Goal: Task Accomplishment & Management: Manage account settings

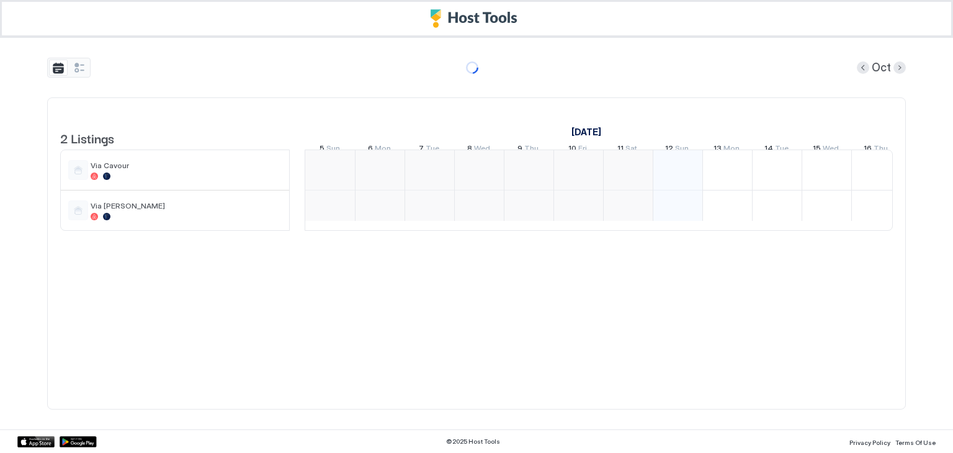
scroll to position [0, 348]
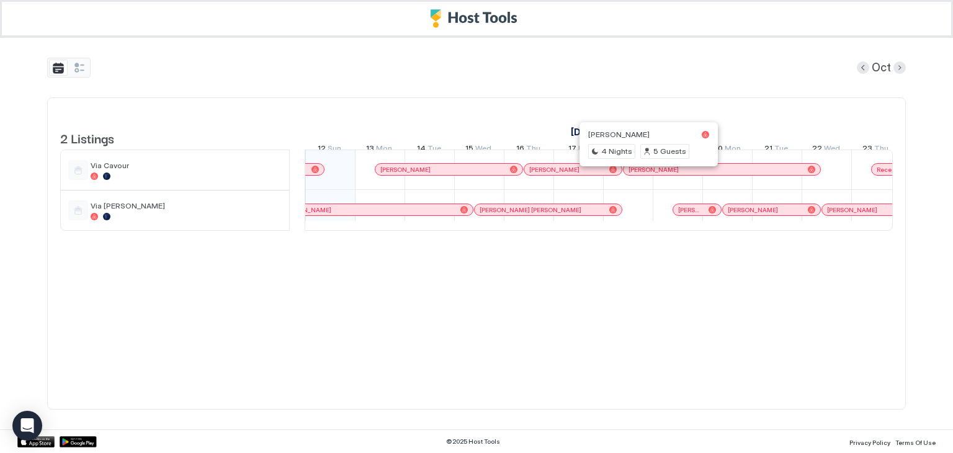
click at [646, 174] on div at bounding box center [646, 169] width 10 height 10
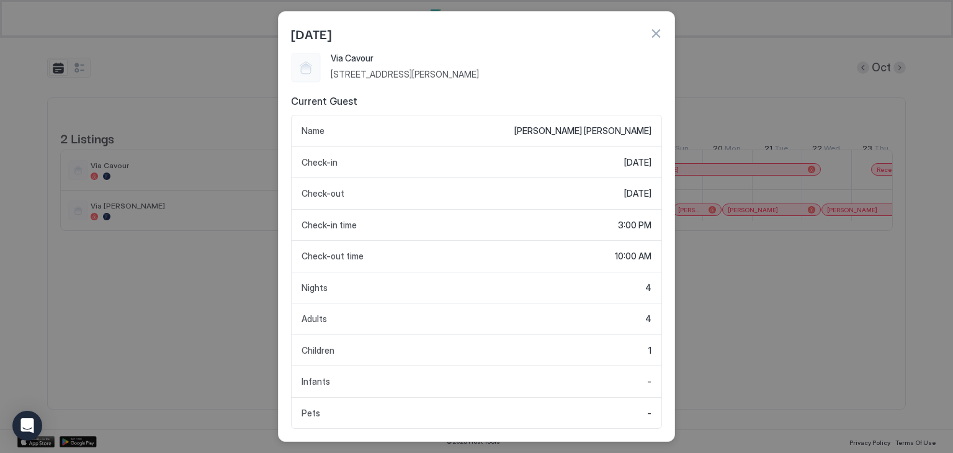
click at [660, 35] on button "button" at bounding box center [656, 33] width 12 height 12
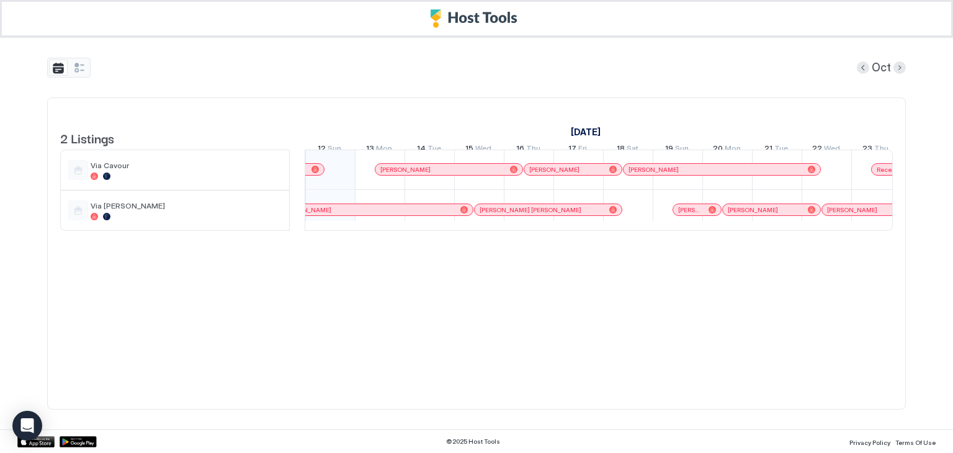
click at [614, 173] on div at bounding box center [613, 169] width 7 height 7
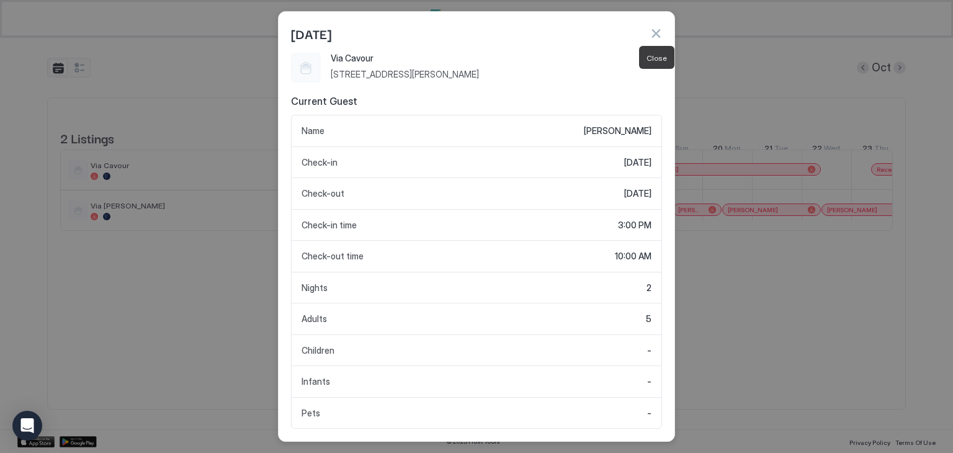
click at [655, 31] on button "button" at bounding box center [656, 33] width 12 height 12
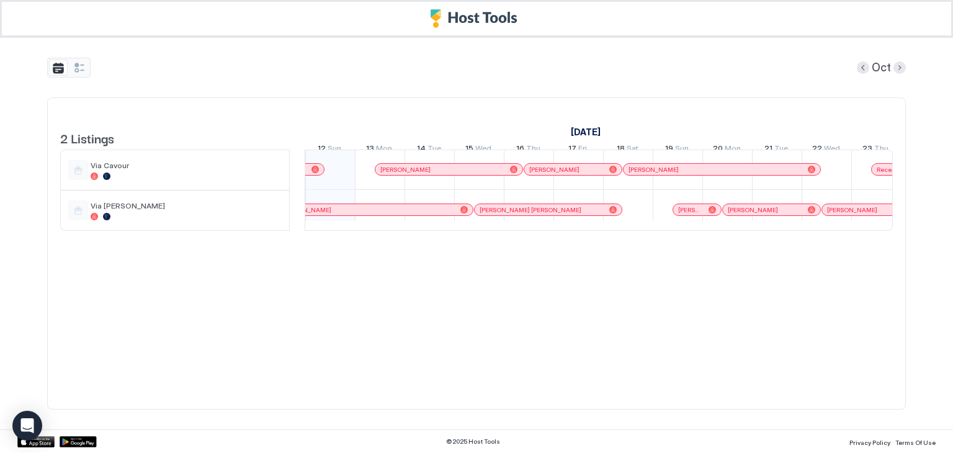
click at [632, 175] on div "[PERSON_NAME]" at bounding box center [722, 169] width 197 height 11
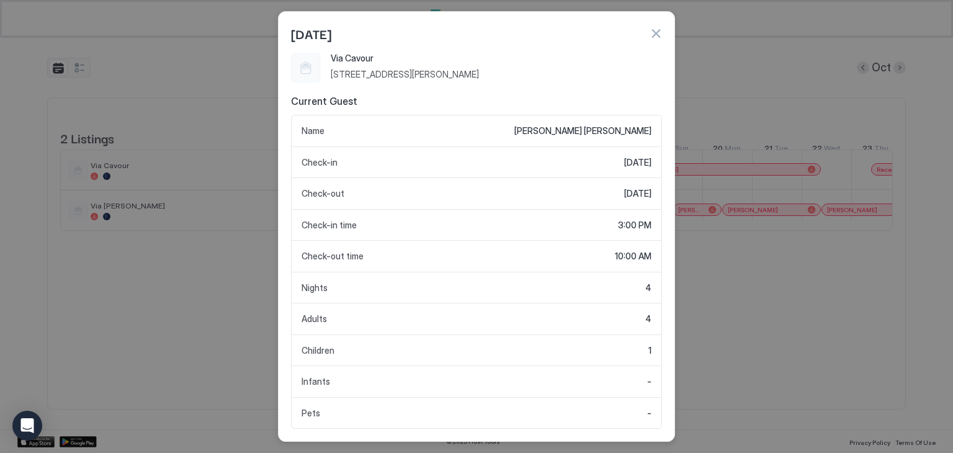
click at [655, 34] on button "button" at bounding box center [656, 33] width 12 height 12
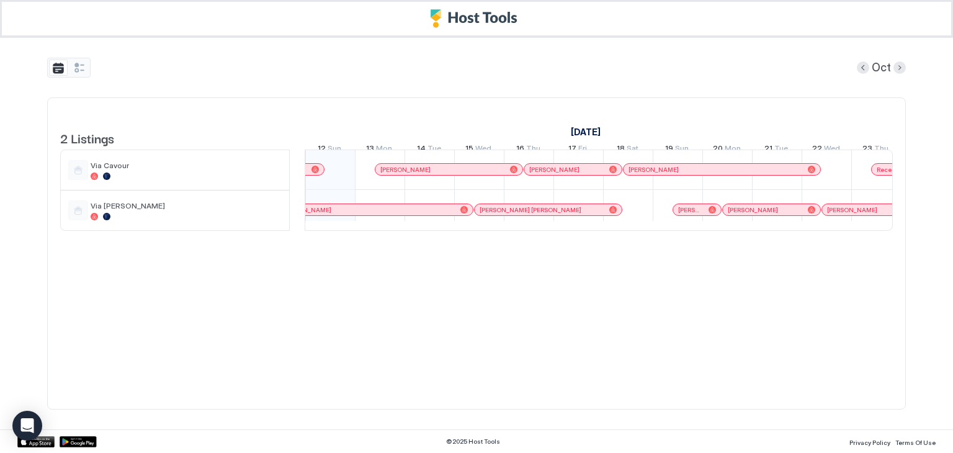
drag, startPoint x: 614, startPoint y: 216, endPoint x: 684, endPoint y: 346, distance: 147.5
click at [684, 346] on div "2 Listings October 2025 November 2025 5 Sun 6 Mon 7 Tue 8 Wed 9 Thu 10 Fri 11 S…" at bounding box center [476, 253] width 833 height 286
click at [618, 214] on div "[PERSON_NAME] [PERSON_NAME]" at bounding box center [548, 210] width 147 height 8
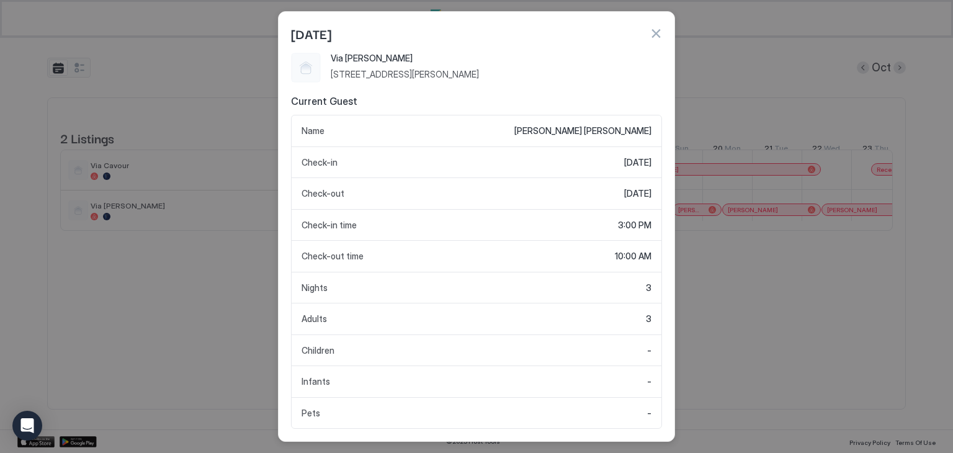
click at [657, 30] on button "button" at bounding box center [656, 33] width 12 height 12
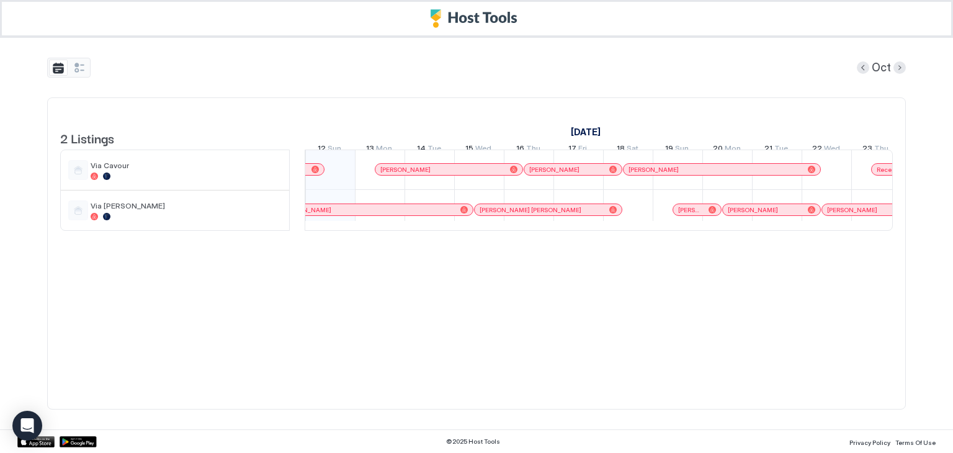
click at [678, 214] on span "[PERSON_NAME]" at bounding box center [690, 210] width 25 height 8
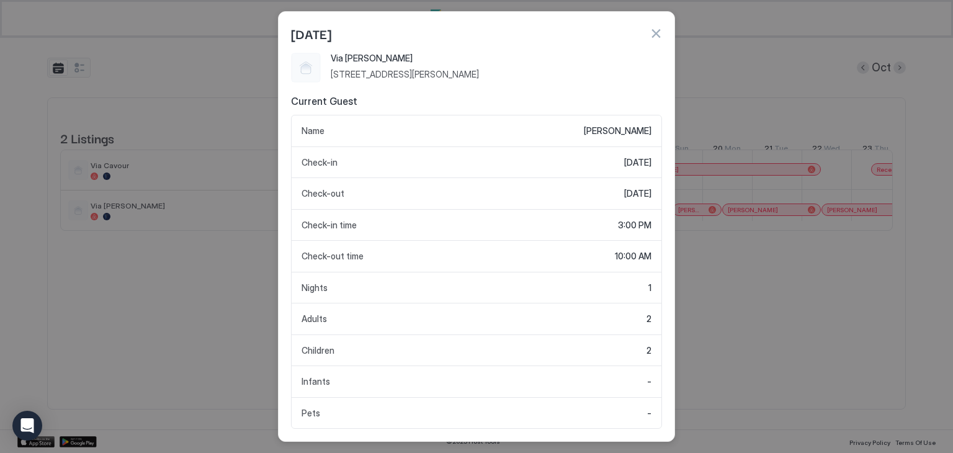
click at [660, 33] on button "button" at bounding box center [656, 33] width 12 height 12
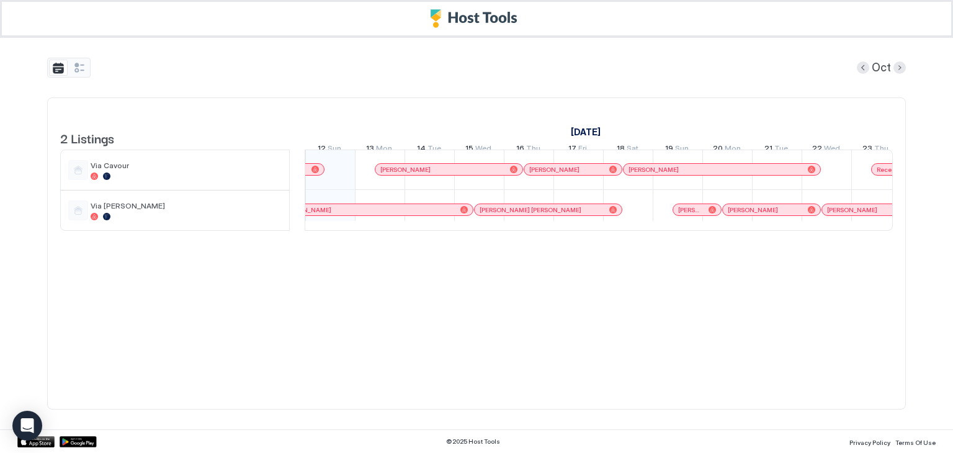
click at [680, 215] on div "[PERSON_NAME]" at bounding box center [697, 209] width 48 height 11
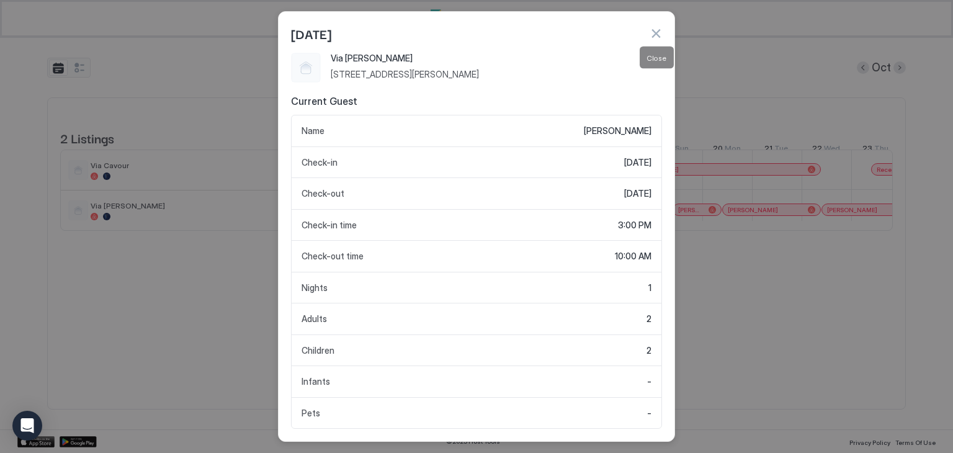
click at [654, 38] on button "button" at bounding box center [656, 33] width 12 height 12
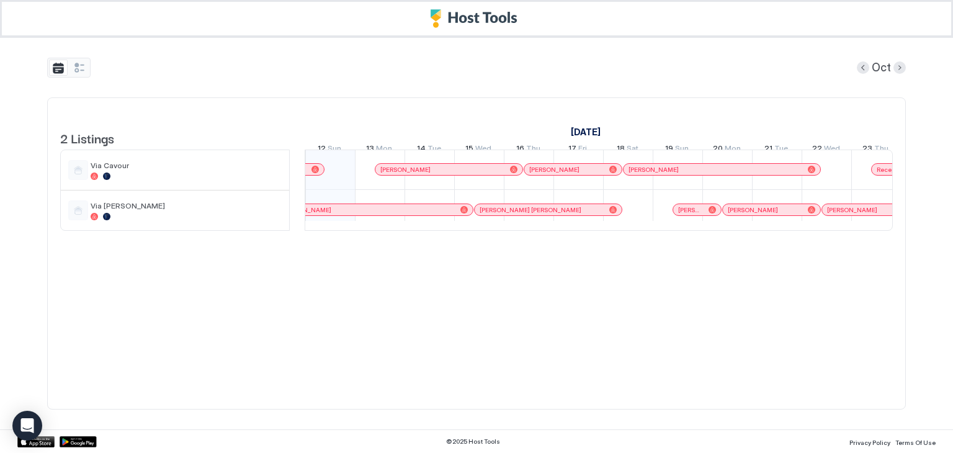
click at [618, 214] on div "[PERSON_NAME] [PERSON_NAME]" at bounding box center [548, 210] width 147 height 8
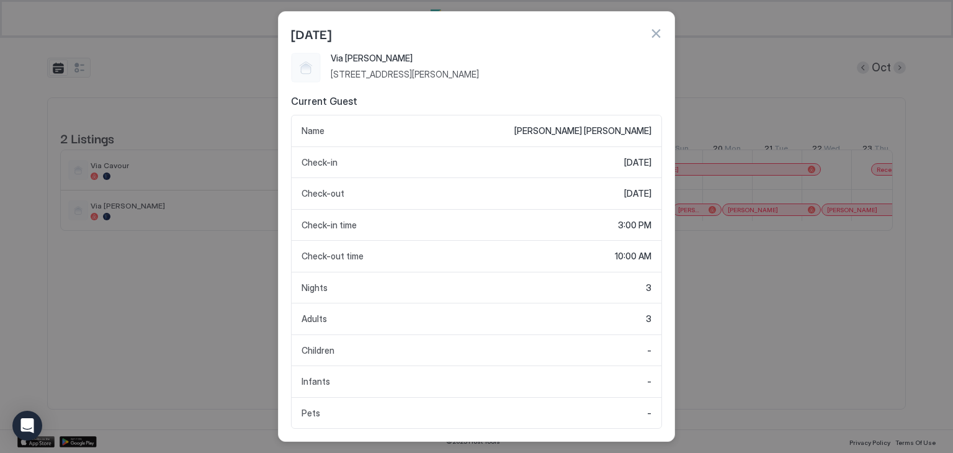
click at [653, 31] on button "button" at bounding box center [656, 33] width 12 height 12
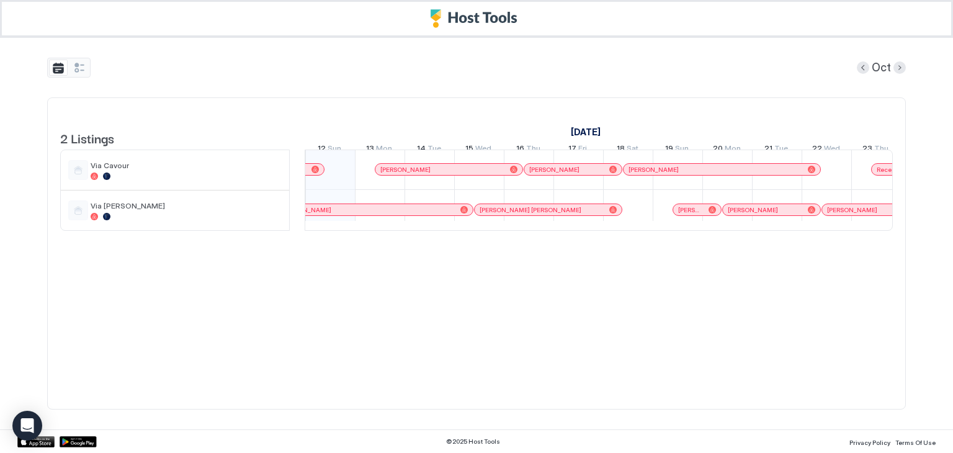
click at [683, 215] on div at bounding box center [684, 210] width 10 height 10
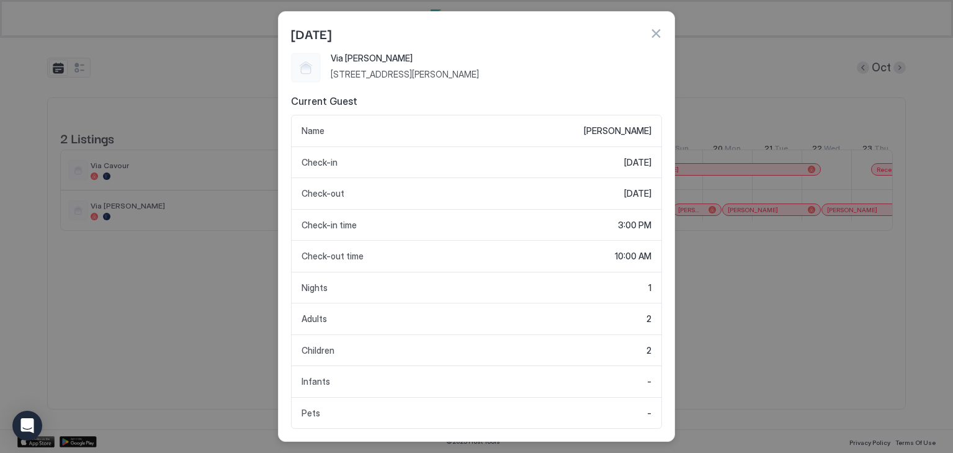
click at [659, 37] on button "button" at bounding box center [656, 33] width 12 height 12
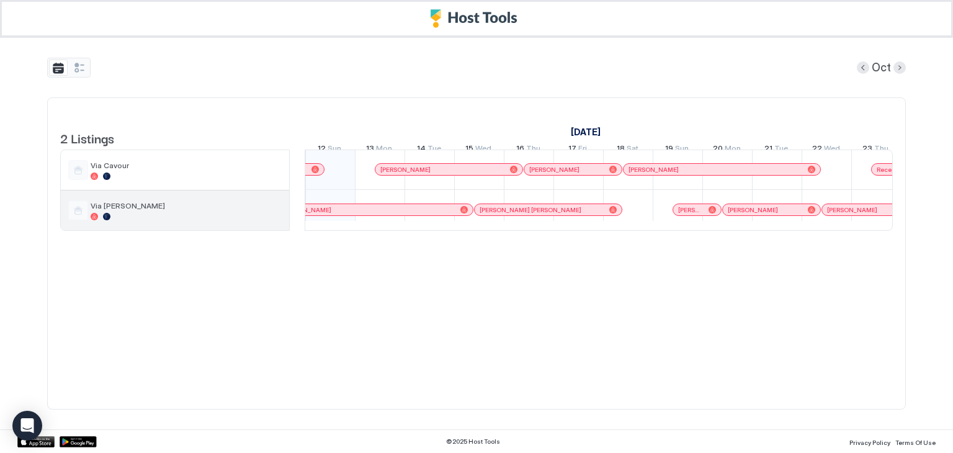
click at [106, 220] on div at bounding box center [106, 216] width 7 height 7
click at [90, 229] on div "Via [PERSON_NAME]" at bounding box center [175, 211] width 228 height 40
click at [92, 220] on div at bounding box center [94, 216] width 7 height 7
click at [105, 210] on span "Via [PERSON_NAME]" at bounding box center [186, 205] width 191 height 9
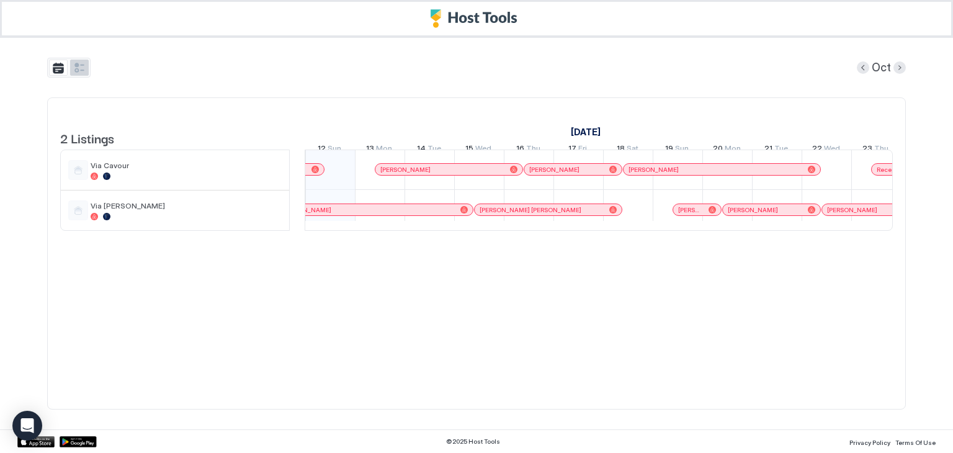
click at [86, 73] on button "tab-group" at bounding box center [79, 68] width 19 height 16
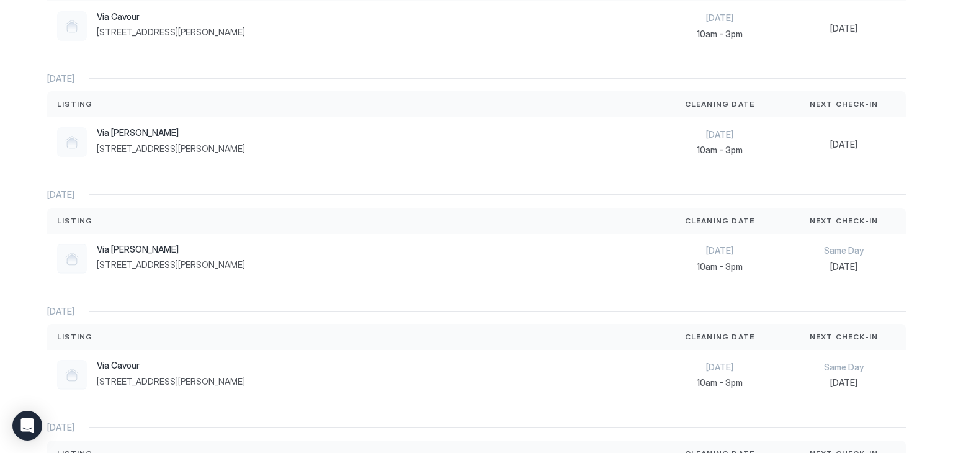
scroll to position [0, 0]
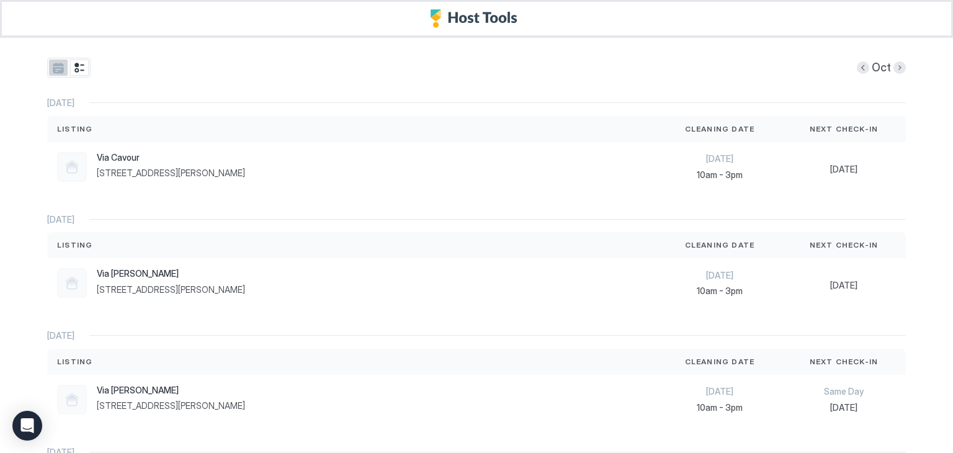
click at [49, 68] on button "tab-group" at bounding box center [58, 68] width 19 height 16
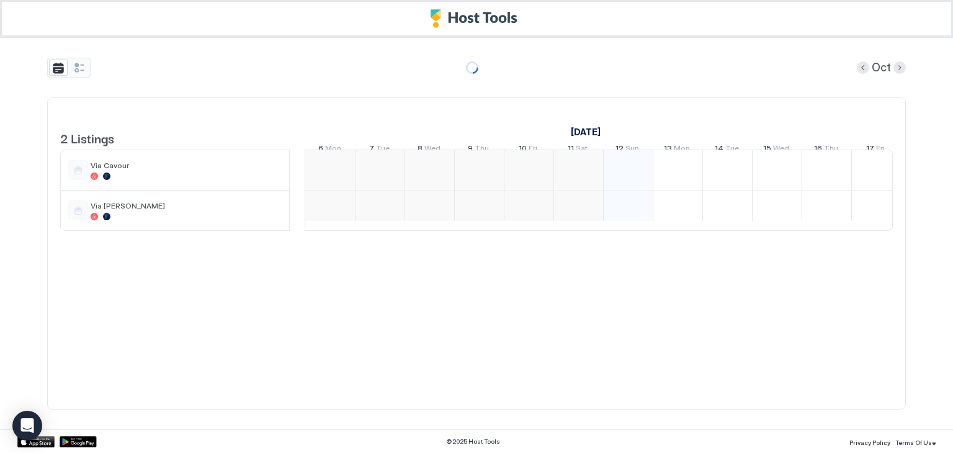
scroll to position [0, 348]
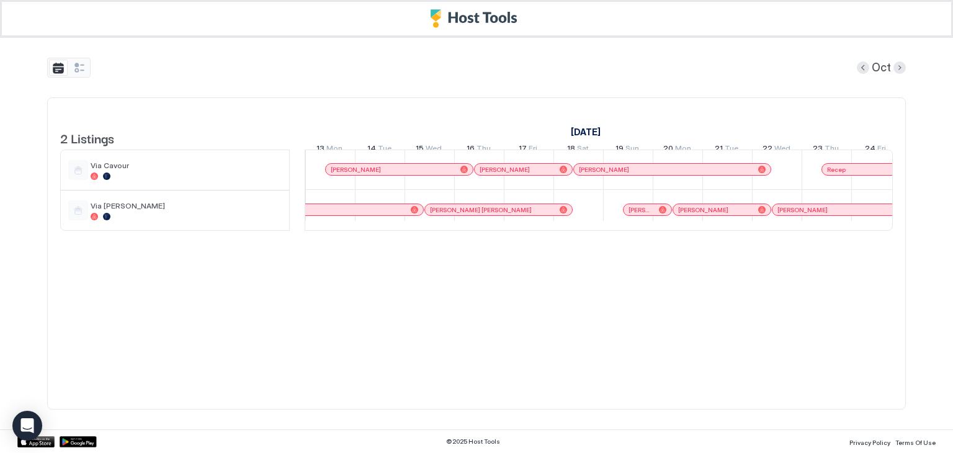
click at [56, 79] on div "Oct 2 Listings October 2025 November 2025 6 Mon 7 Tue 8 Wed 9 Thu 10 Fri 11 Sat…" at bounding box center [476, 234] width 859 height 392
click at [60, 62] on button "tab-group" at bounding box center [58, 68] width 19 height 16
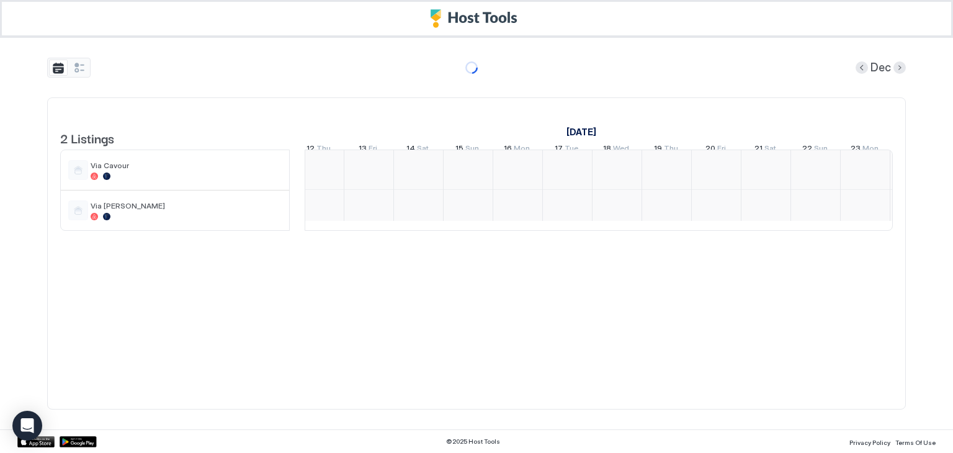
scroll to position [1, 1670]
click at [88, 63] on div "tab-group" at bounding box center [68, 68] width 43 height 20
click at [79, 65] on button "tab-group" at bounding box center [79, 68] width 19 height 16
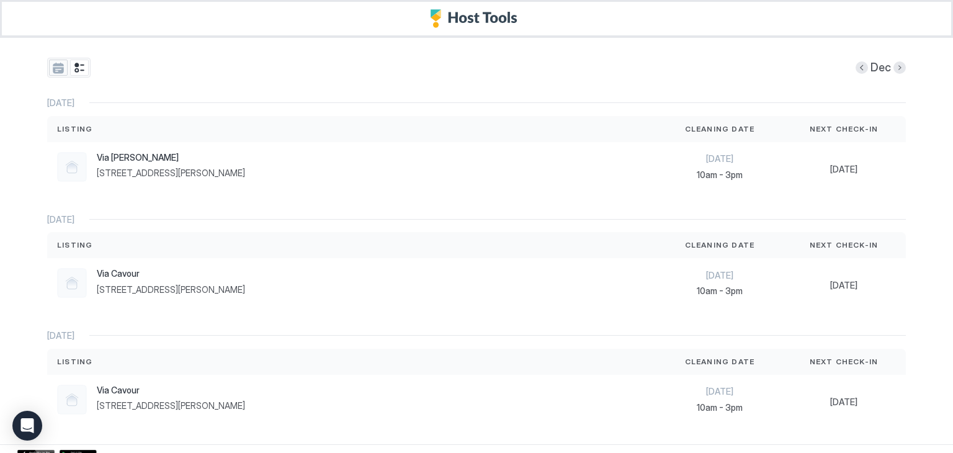
click at [47, 77] on div "Dec [DATE] Listing Cleaning Date Next Check-In [GEOGRAPHIC_DATA][PERSON_NAME] […" at bounding box center [476, 241] width 859 height 407
click at [53, 68] on button "tab-group" at bounding box center [58, 68] width 19 height 16
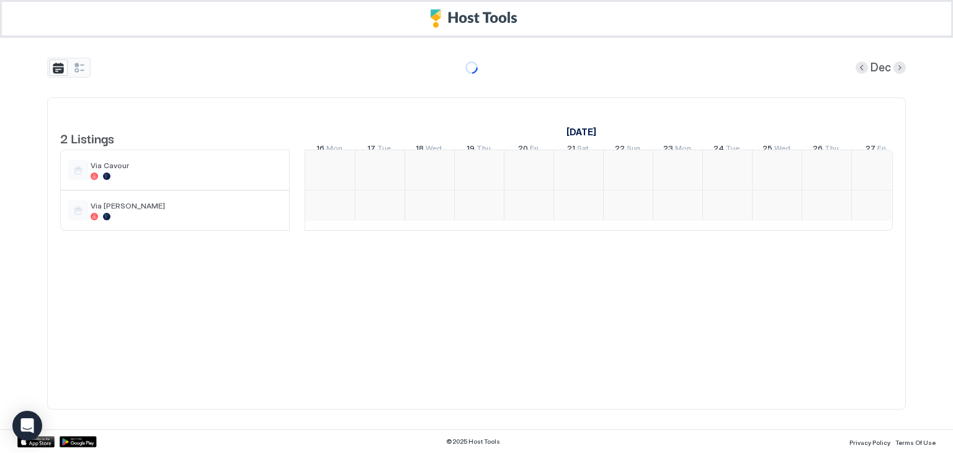
scroll to position [0, 348]
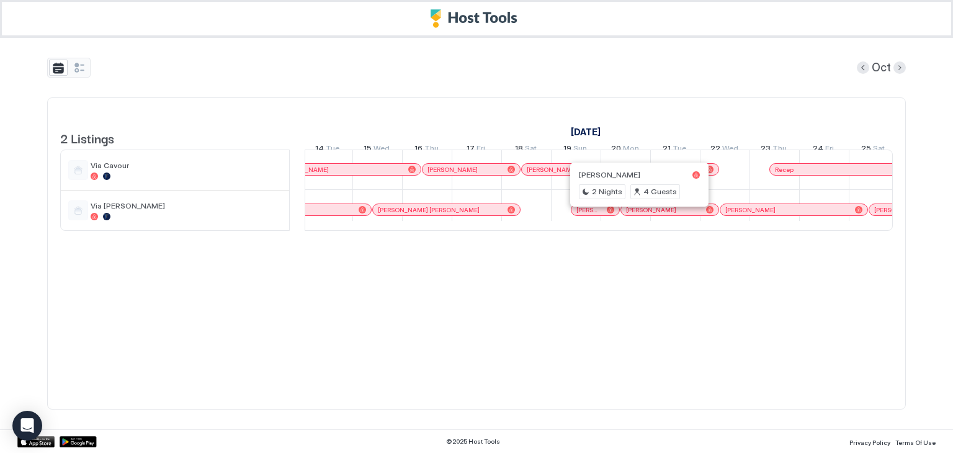
click at [636, 215] on div at bounding box center [637, 210] width 10 height 10
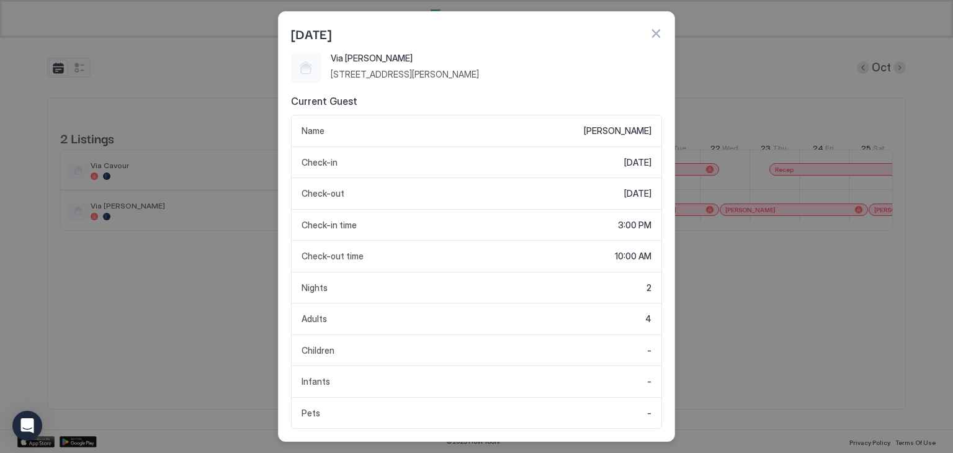
click at [650, 33] on button "button" at bounding box center [656, 33] width 12 height 12
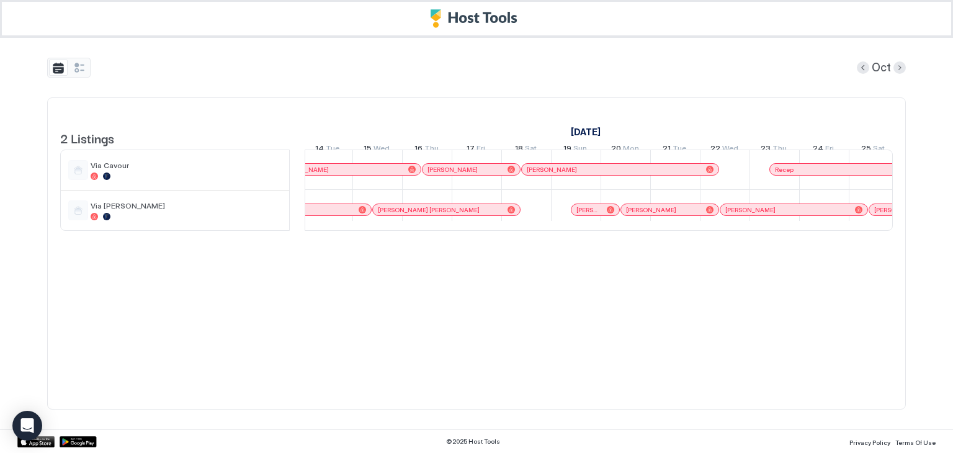
click at [610, 213] on div "[PERSON_NAME]" at bounding box center [596, 209] width 48 height 11
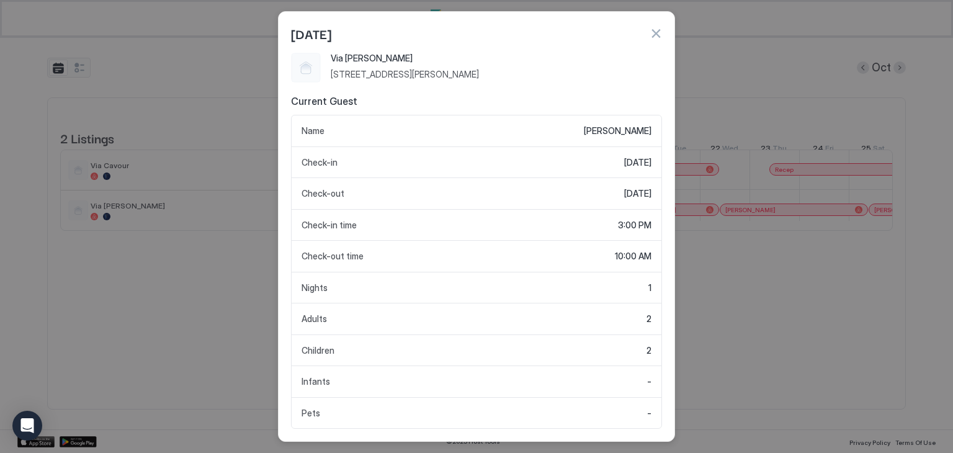
click at [658, 36] on button "button" at bounding box center [656, 33] width 12 height 12
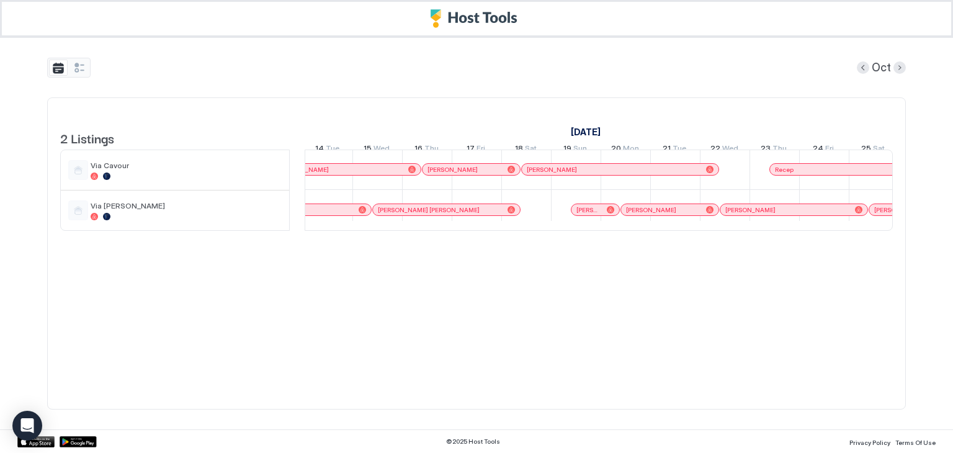
click at [637, 215] on div at bounding box center [637, 210] width 10 height 10
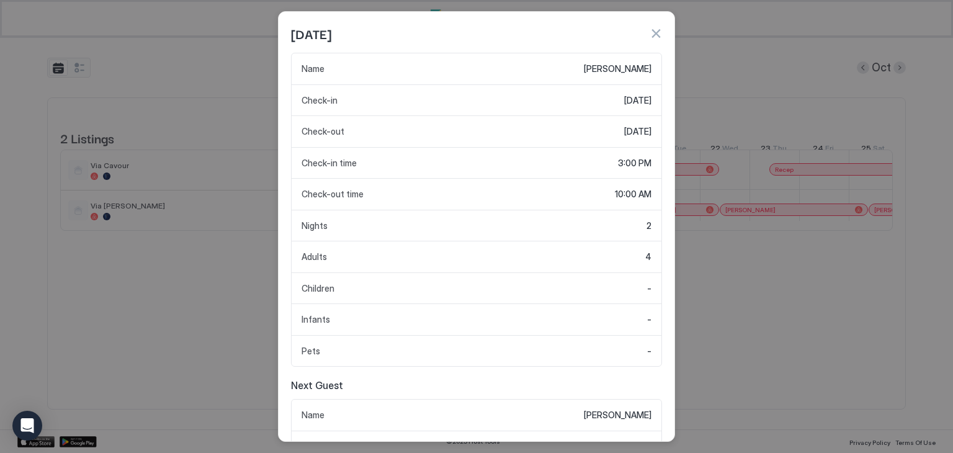
click at [658, 34] on button "button" at bounding box center [656, 33] width 12 height 12
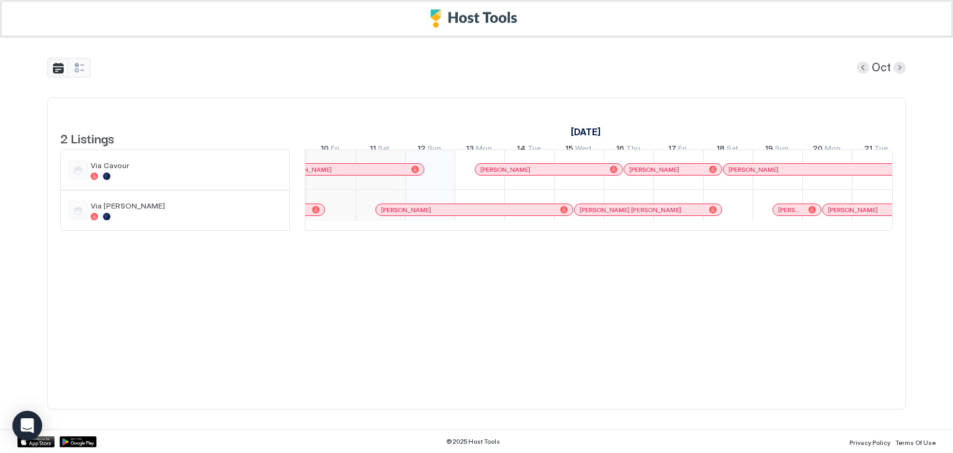
scroll to position [0, 891]
